Goal: Task Accomplishment & Management: Use online tool/utility

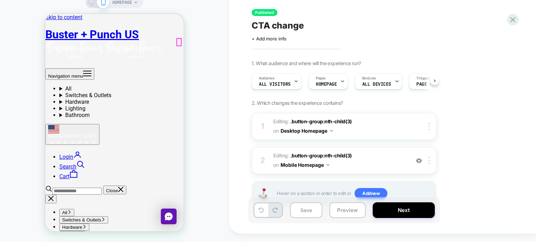
scroll to position [23, 0]
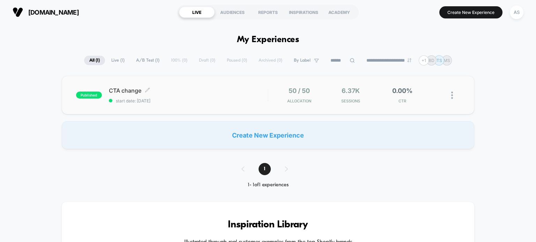
click at [205, 96] on div "CTA change Click to edit experience details Click to edit experience details st…" at bounding box center [188, 95] width 159 height 16
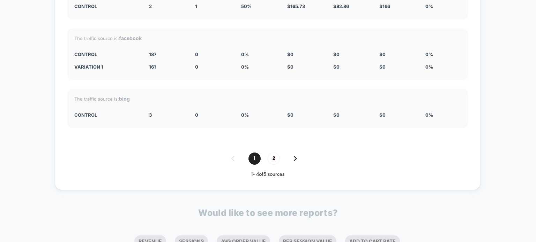
scroll to position [1534, 0]
